Goal: Task Accomplishment & Management: Manage account settings

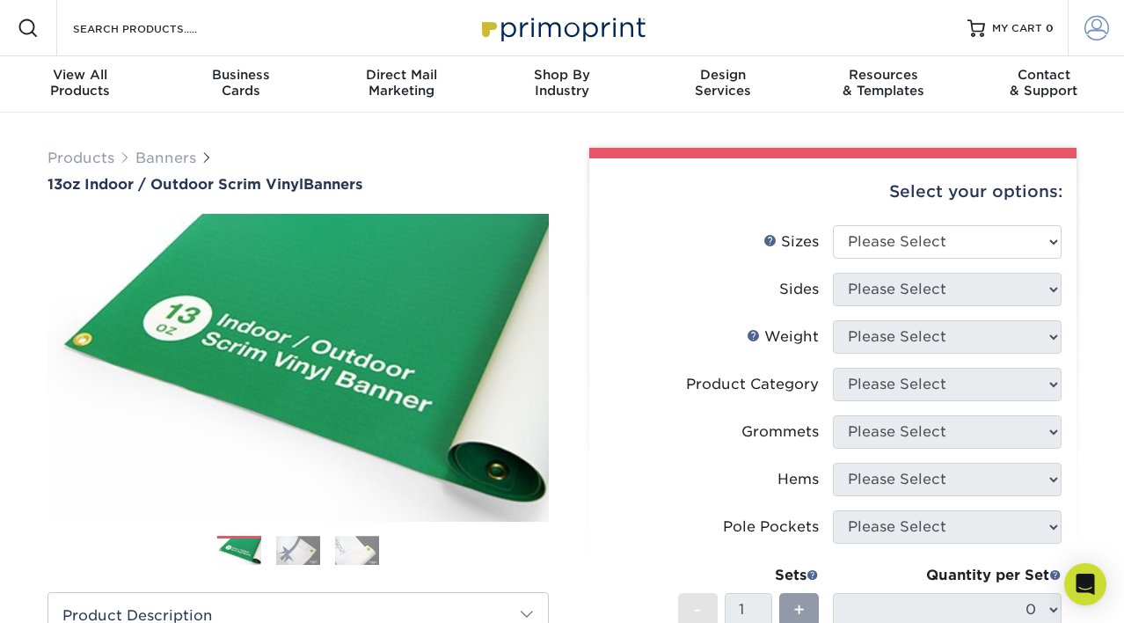
click at [1090, 46] on link "Account" at bounding box center [1096, 28] width 56 height 56
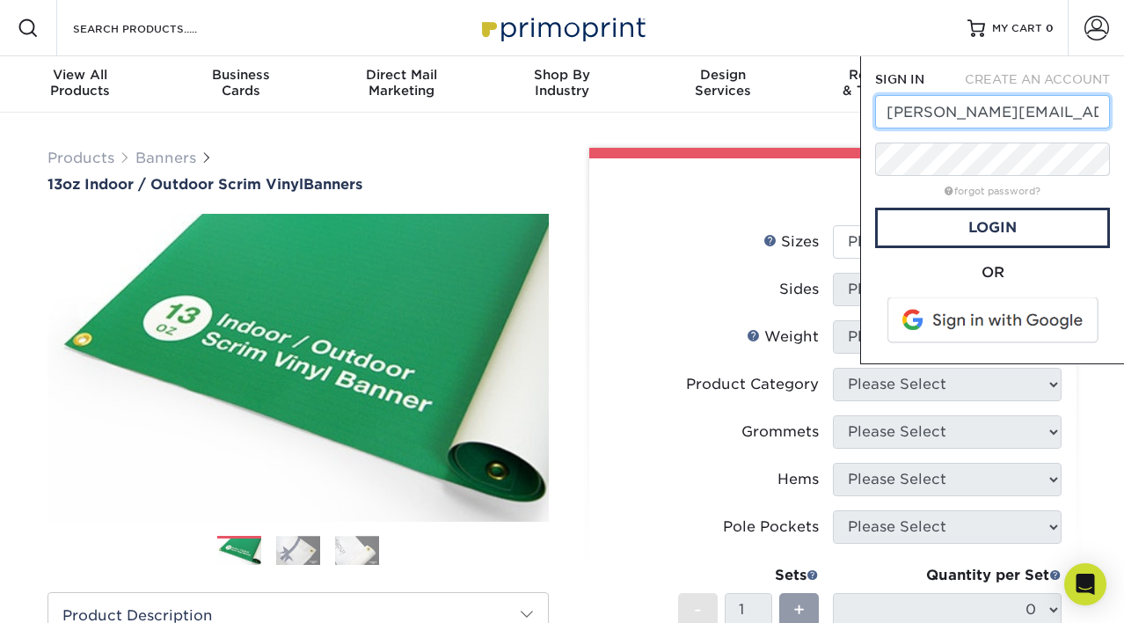
click at [905, 120] on input "[PERSON_NAME][EMAIL_ADDRESS][DOMAIN_NAME]" at bounding box center [992, 111] width 235 height 33
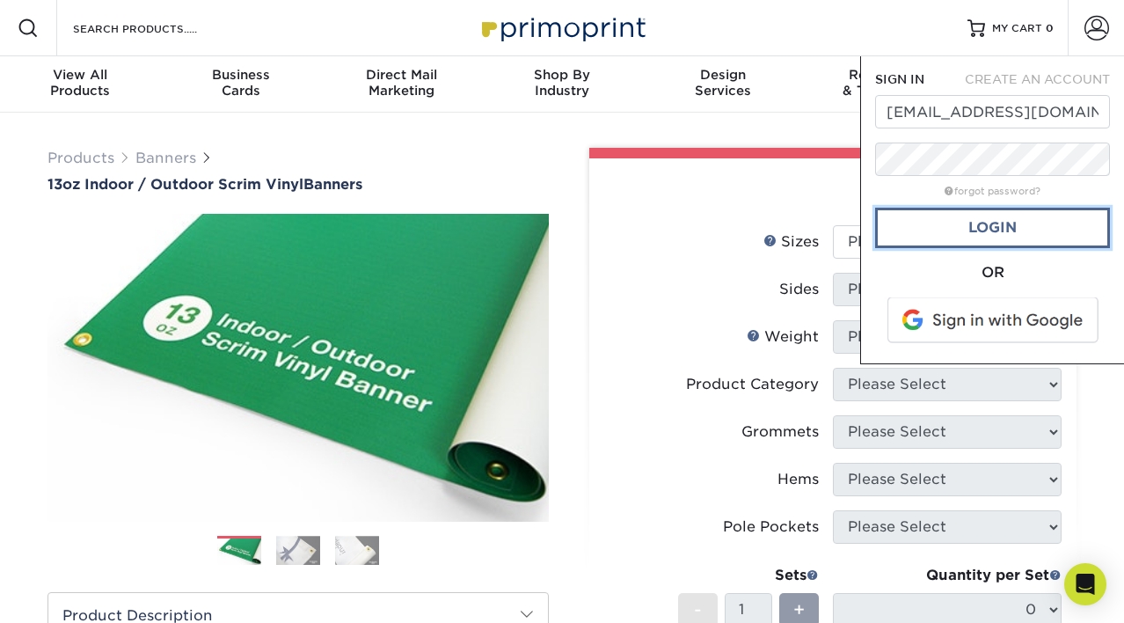
click at [955, 217] on link "Login" at bounding box center [992, 228] width 235 height 40
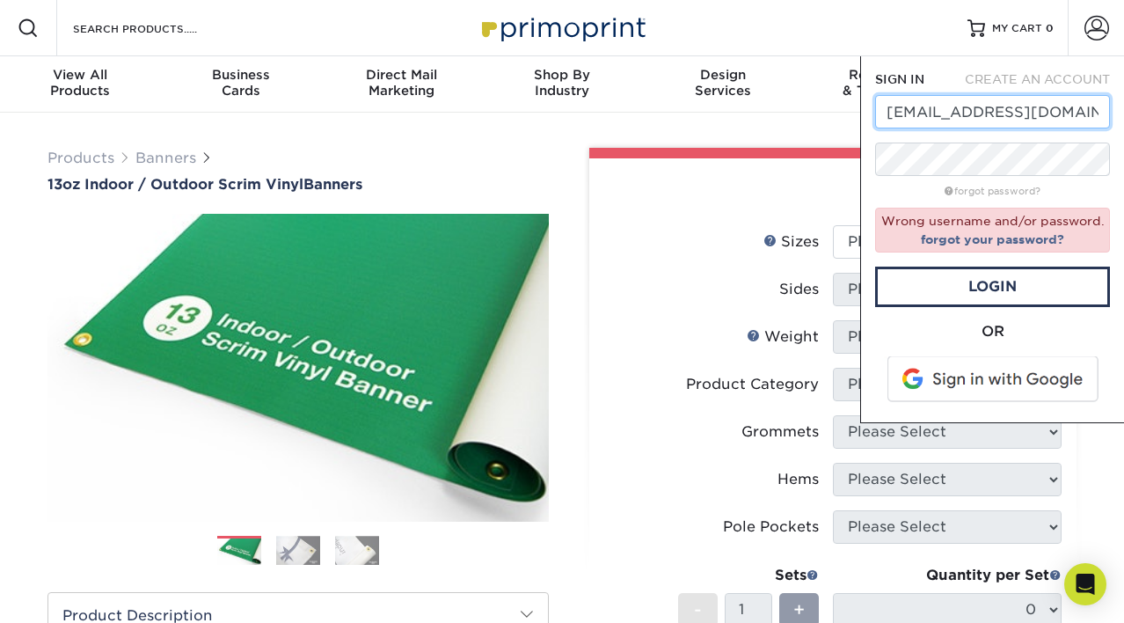
click at [976, 106] on input "[EMAIL_ADDRESS][DOMAIN_NAME]" at bounding box center [992, 111] width 235 height 33
click at [945, 115] on input "[EMAIL_ADDRESS][DOMAIN_NAME]" at bounding box center [992, 111] width 235 height 33
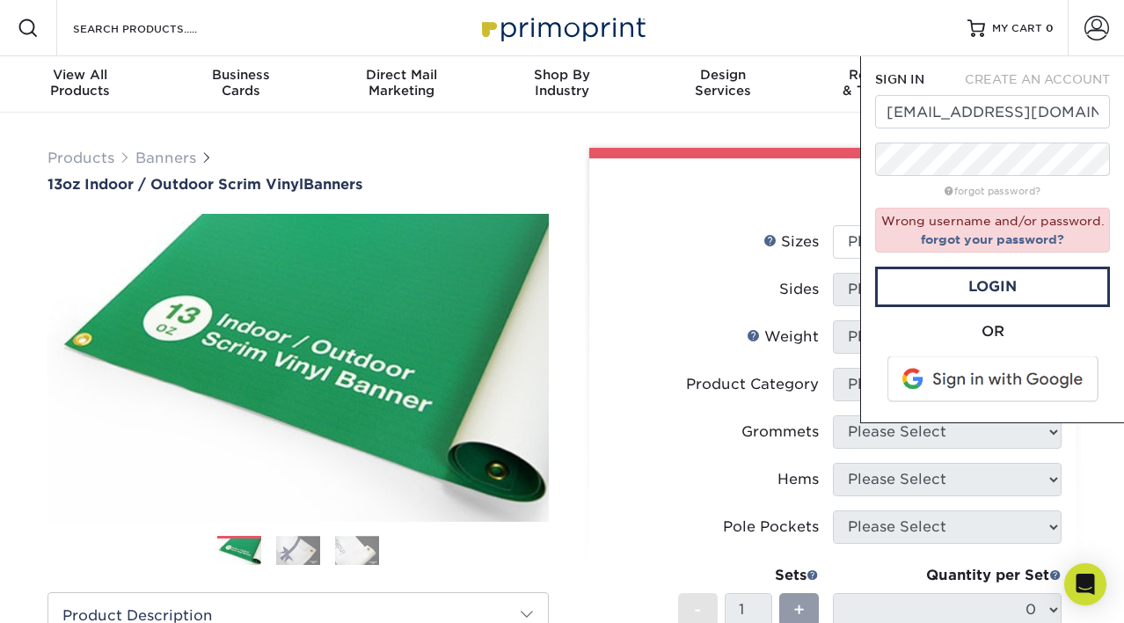
click at [881, 180] on div "forgot password?" at bounding box center [992, 189] width 235 height 21
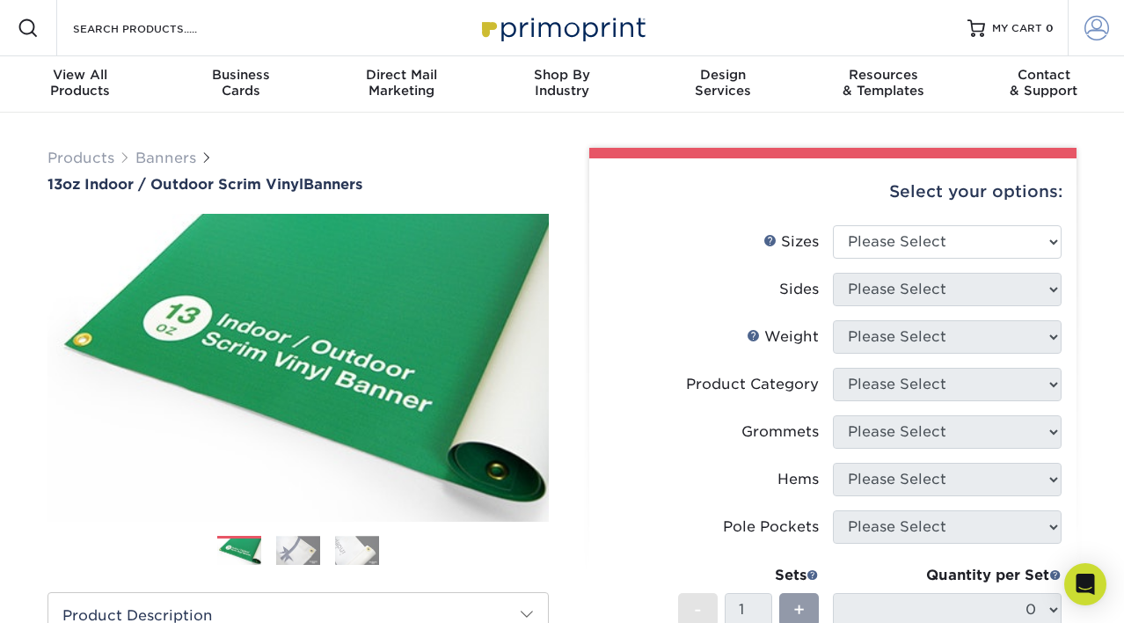
click at [1085, 31] on span at bounding box center [1097, 28] width 25 height 25
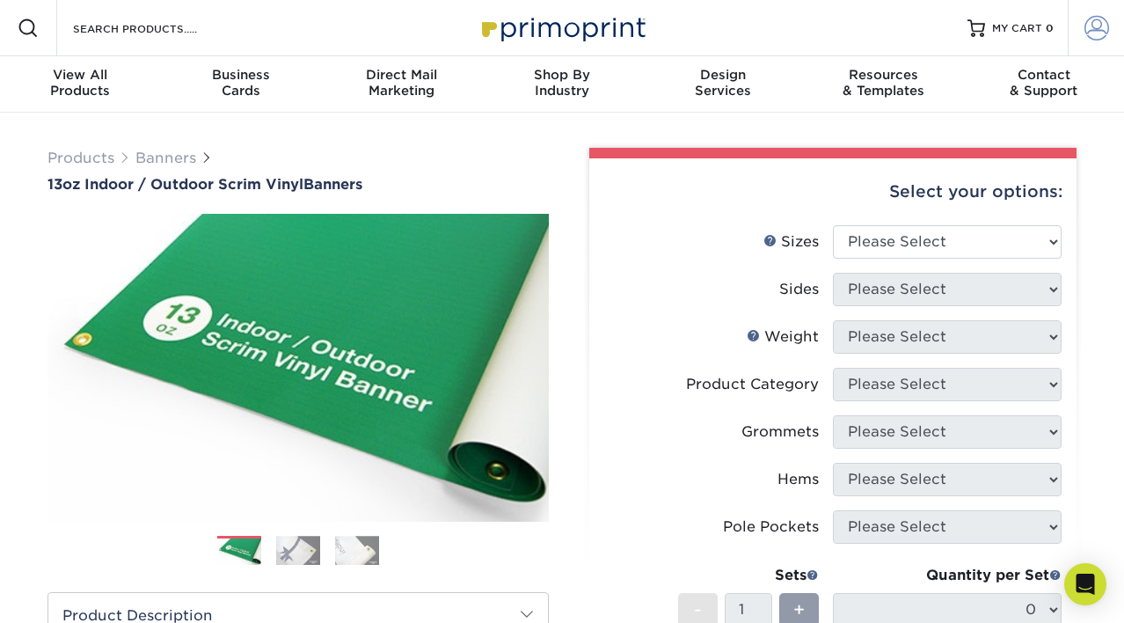
click at [1087, 30] on span at bounding box center [1097, 28] width 25 height 25
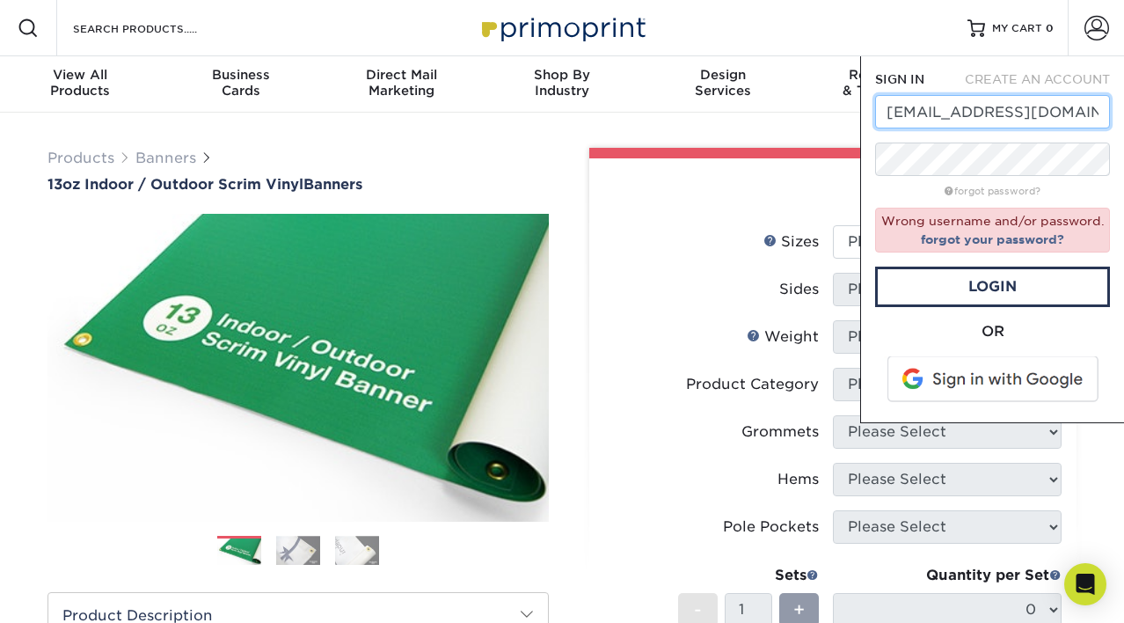
click at [968, 102] on input "[EMAIL_ADDRESS][DOMAIN_NAME]" at bounding box center [992, 111] width 235 height 33
type input "[EMAIL_ADDRESS][DOMAIN_NAME]"
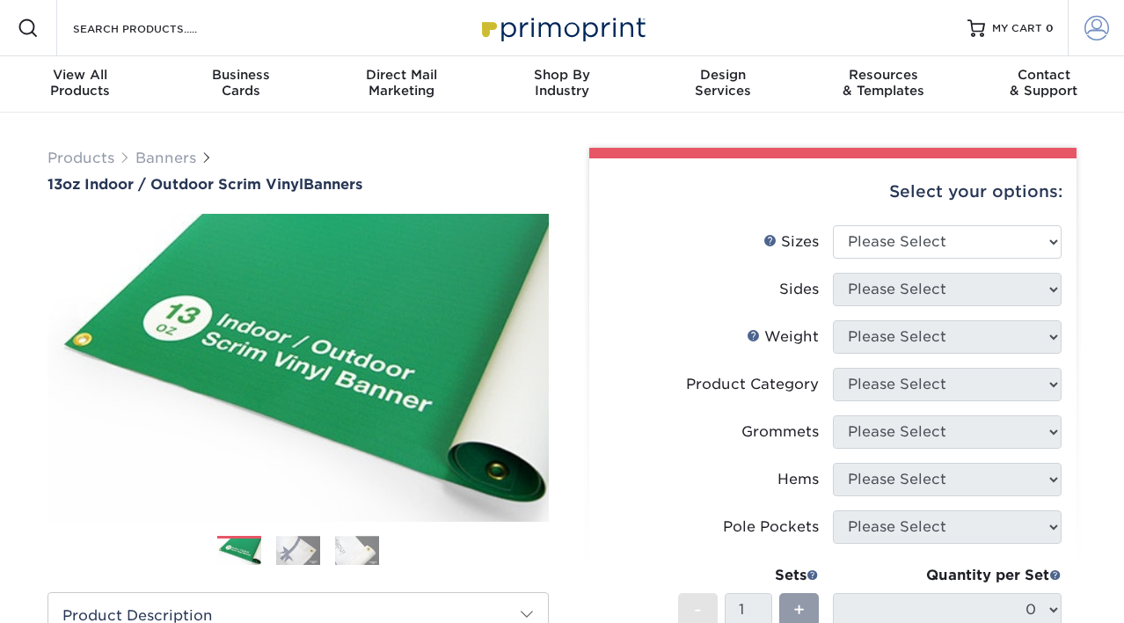
click at [1105, 23] on span at bounding box center [1097, 28] width 25 height 25
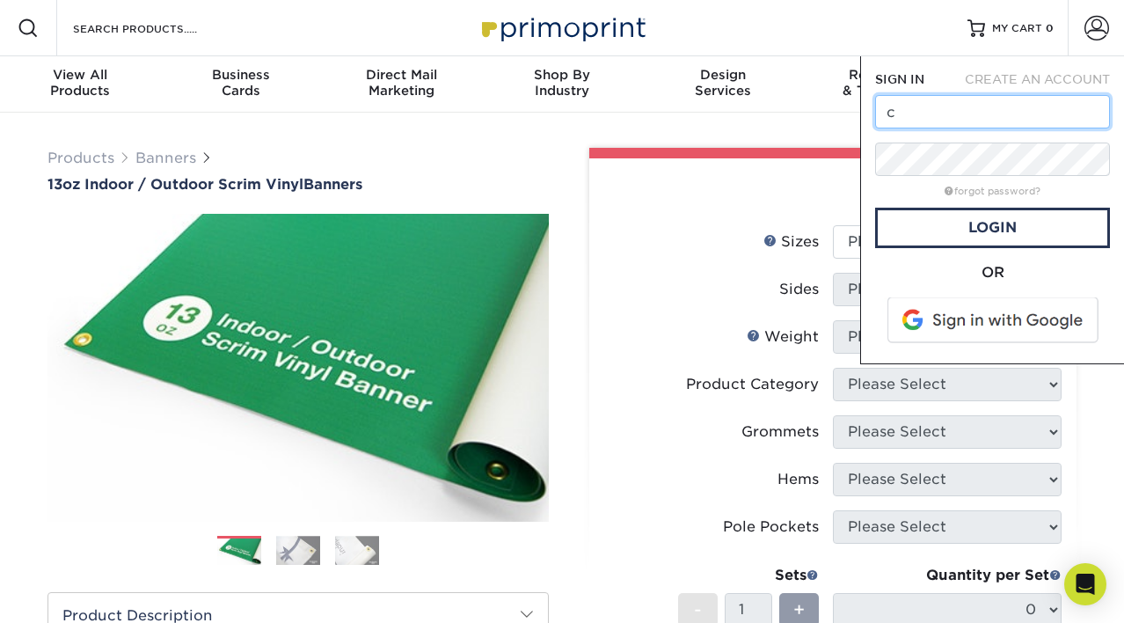
type input "[EMAIL_ADDRESS][DOMAIN_NAME]"
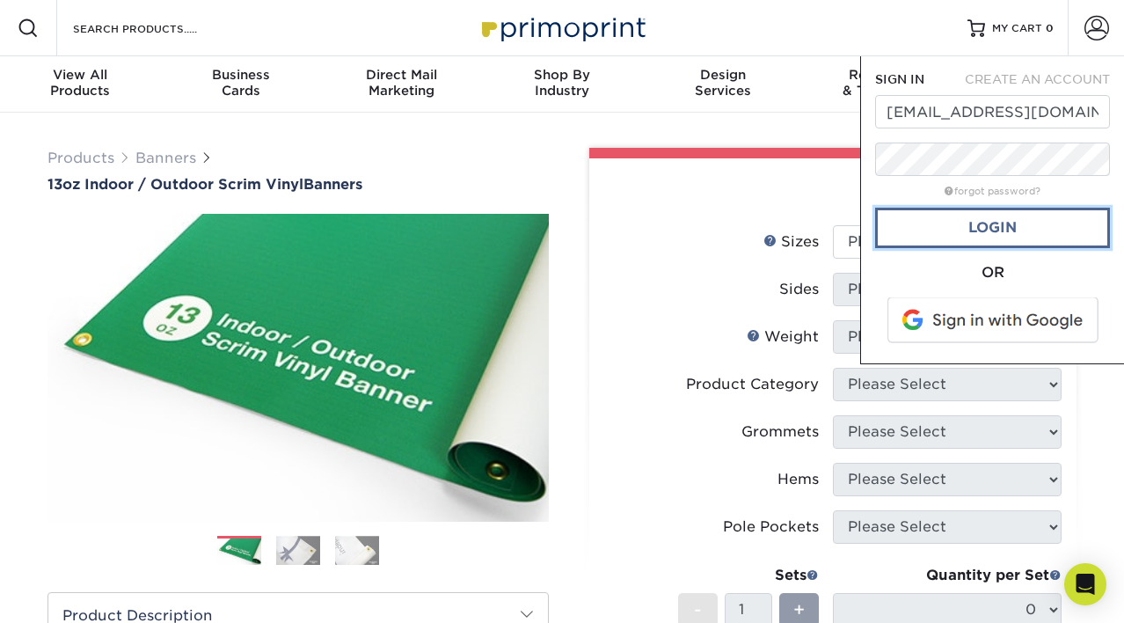
click at [1063, 236] on link "Login" at bounding box center [992, 228] width 235 height 40
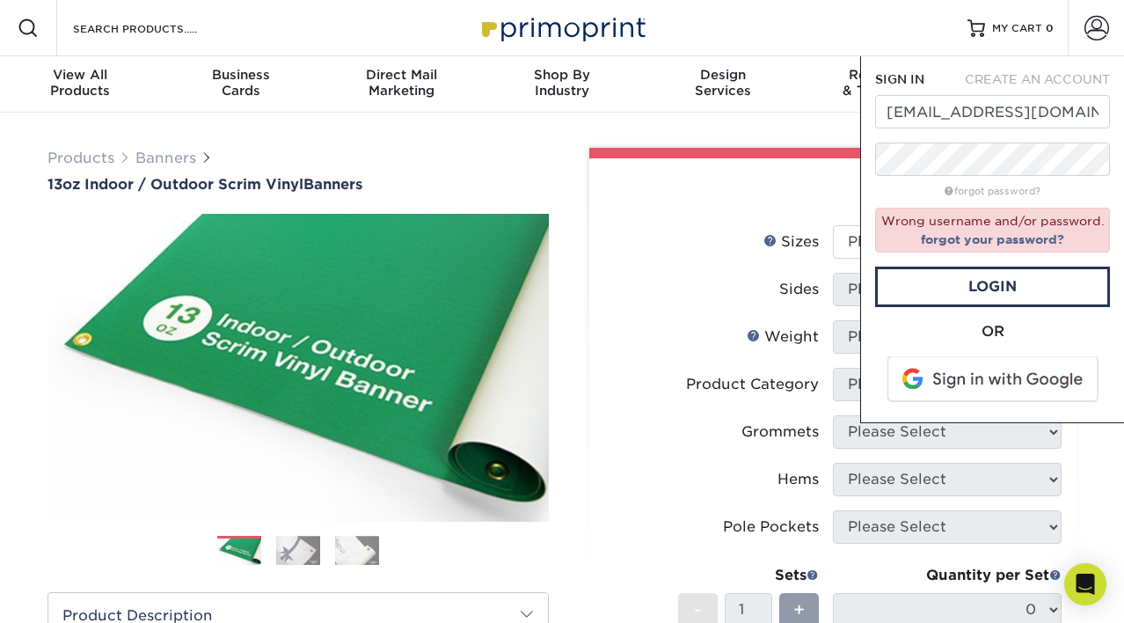
click at [565, 354] on div "Select your options: Sizes Help Sizes Please Select 24" x 36" 24" x 48" -" at bounding box center [826, 589] width 528 height 882
